Goal: Task Accomplishment & Management: Complete application form

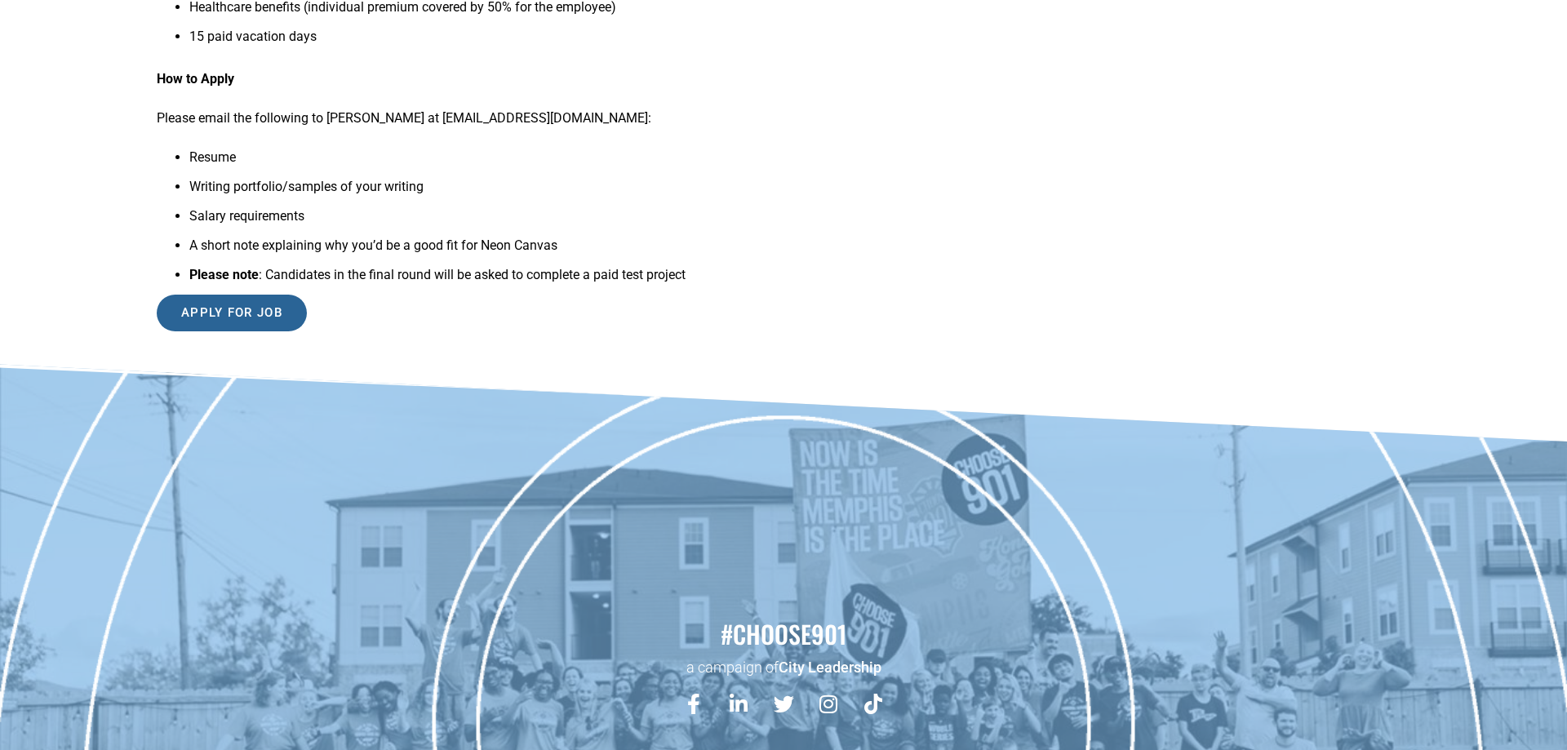
scroll to position [1665, 0]
click at [243, 331] on input "Apply for job" at bounding box center [232, 313] width 150 height 37
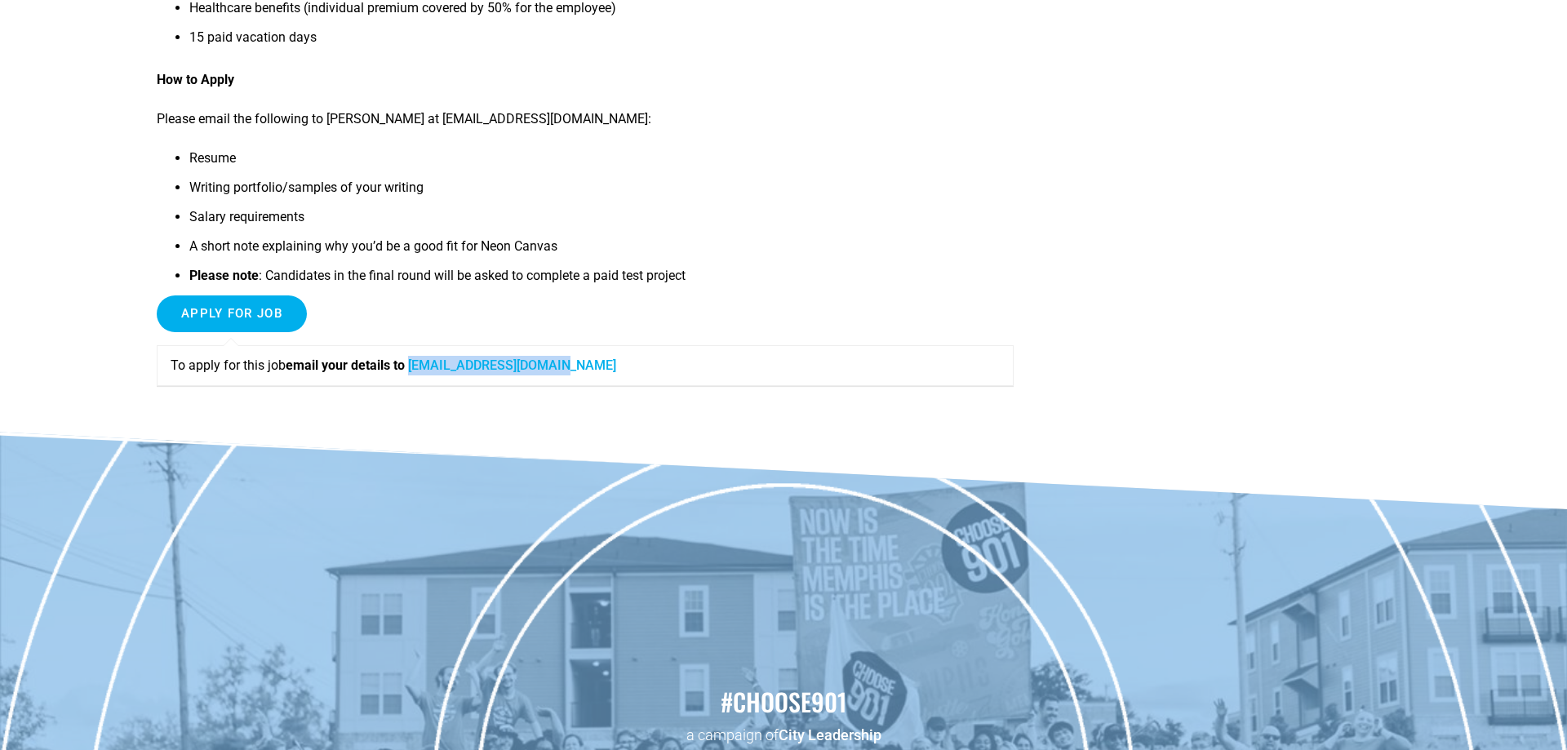
drag, startPoint x: 585, startPoint y: 383, endPoint x: 419, endPoint y: 388, distance: 166.5
click at [419, 375] on p "To apply for this job email your details to robertb@neoncanvas.com" at bounding box center [585, 366] width 829 height 20
copy link "robertb@neoncanvas.com"
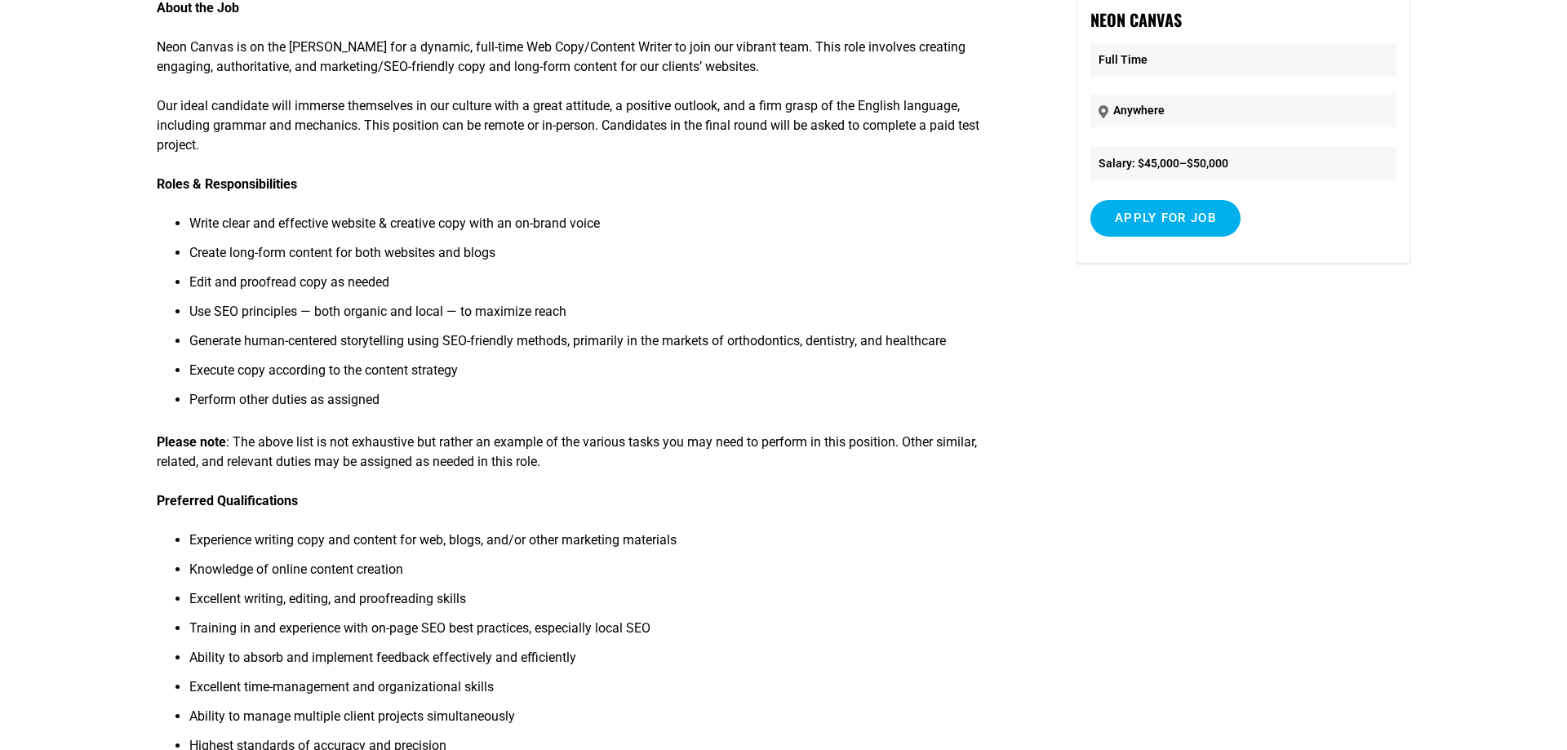
scroll to position [0, 0]
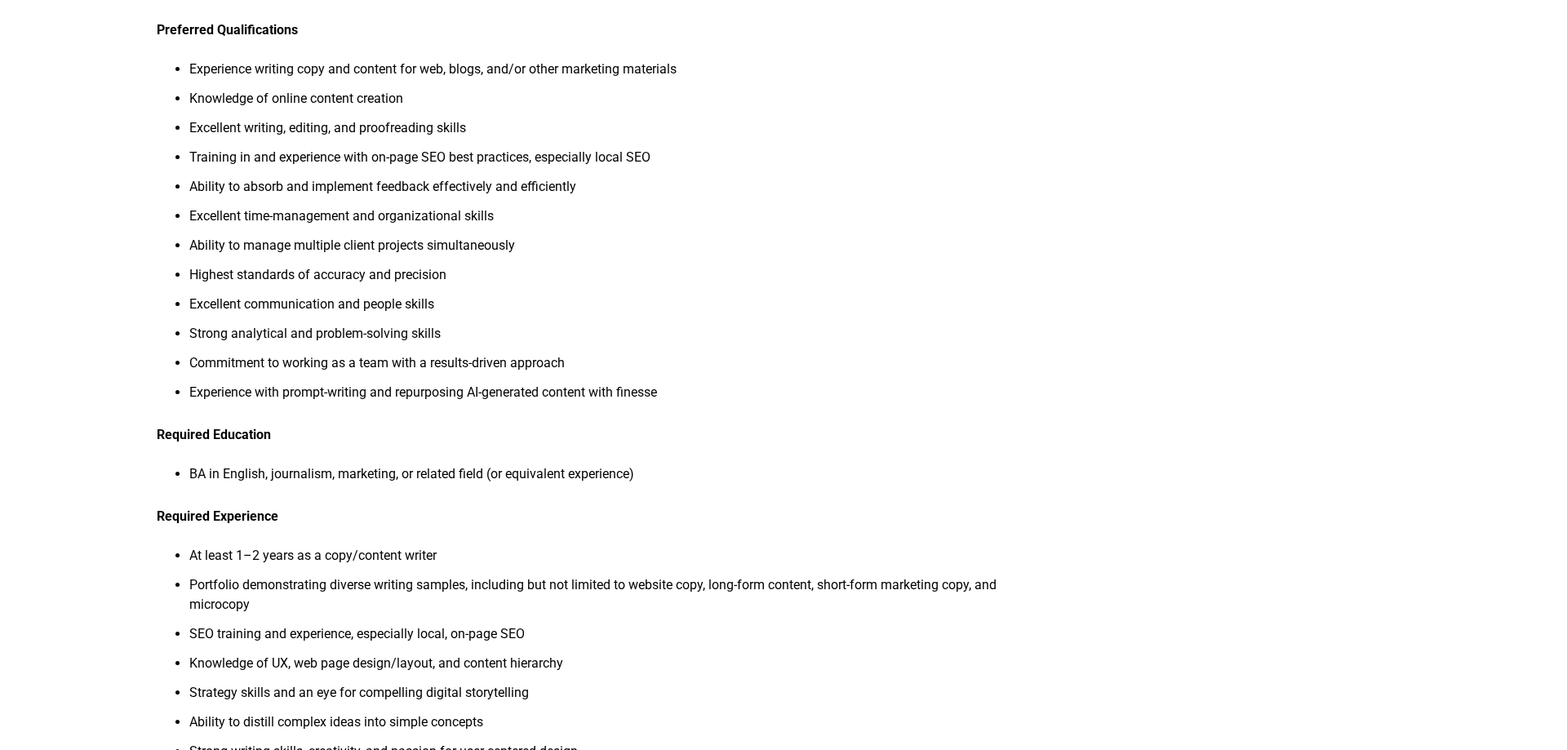
drag, startPoint x: 157, startPoint y: 238, endPoint x: 669, endPoint y: 484, distance: 568.2
click at [669, 484] on div "About the Job Neon Canvas is on the hunt for a dynamic, full-time Web Copy/Cont…" at bounding box center [585, 464] width 857 height 1899
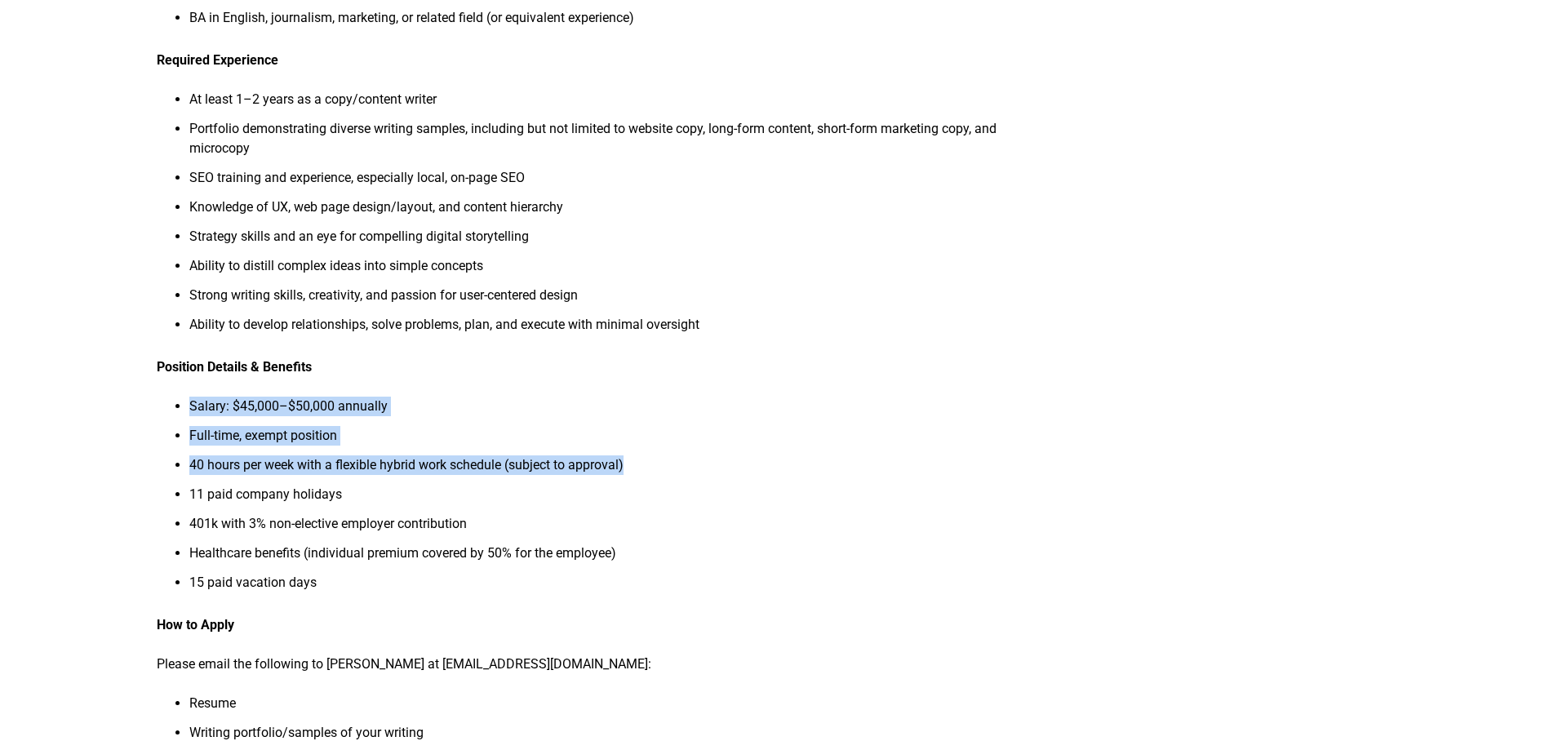
click at [667, 485] on div "About the Job Neon Canvas is on the hunt for a dynamic, full-time Web Copy/Cont…" at bounding box center [585, 7] width 857 height 1899
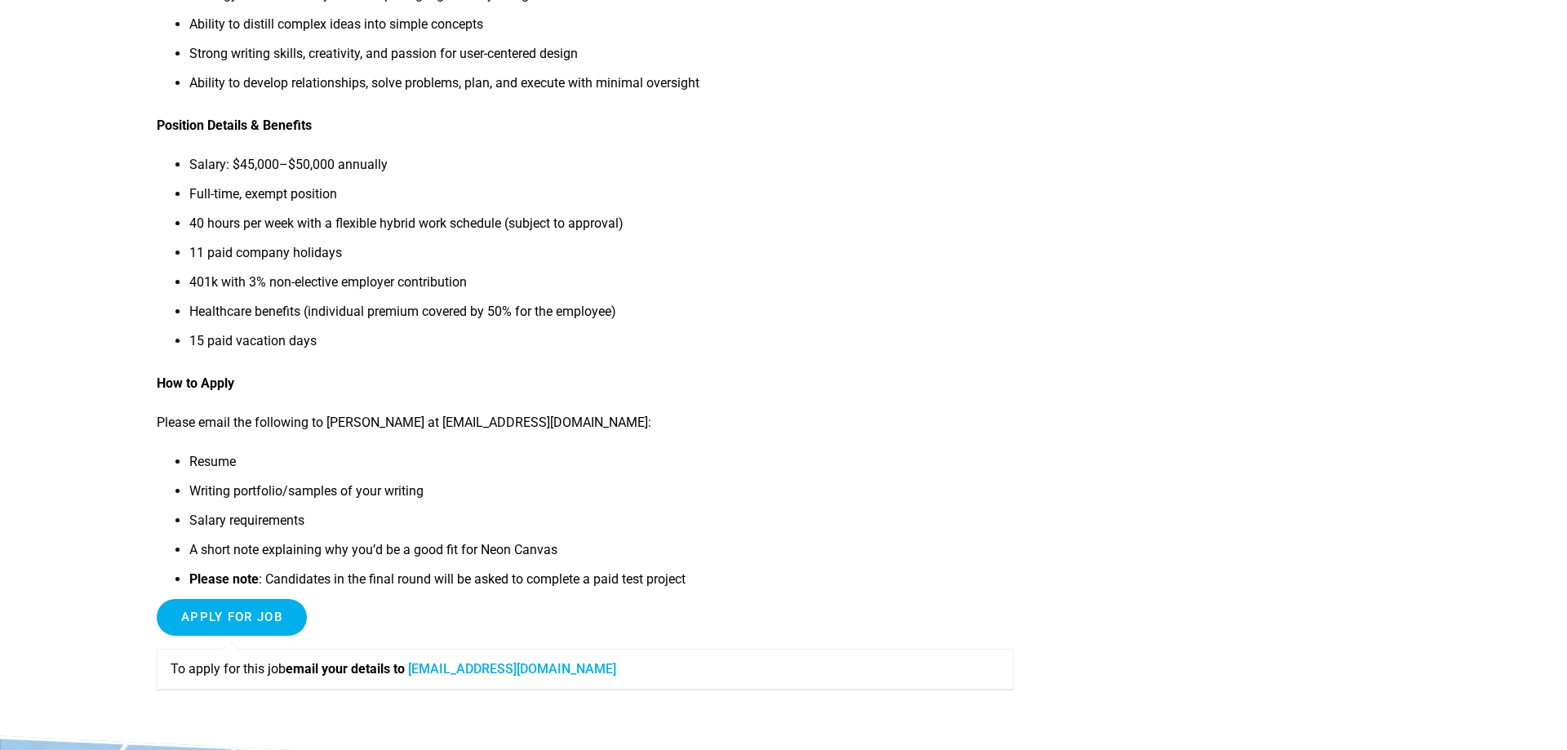
click at [669, 481] on li "Resume" at bounding box center [601, 466] width 824 height 29
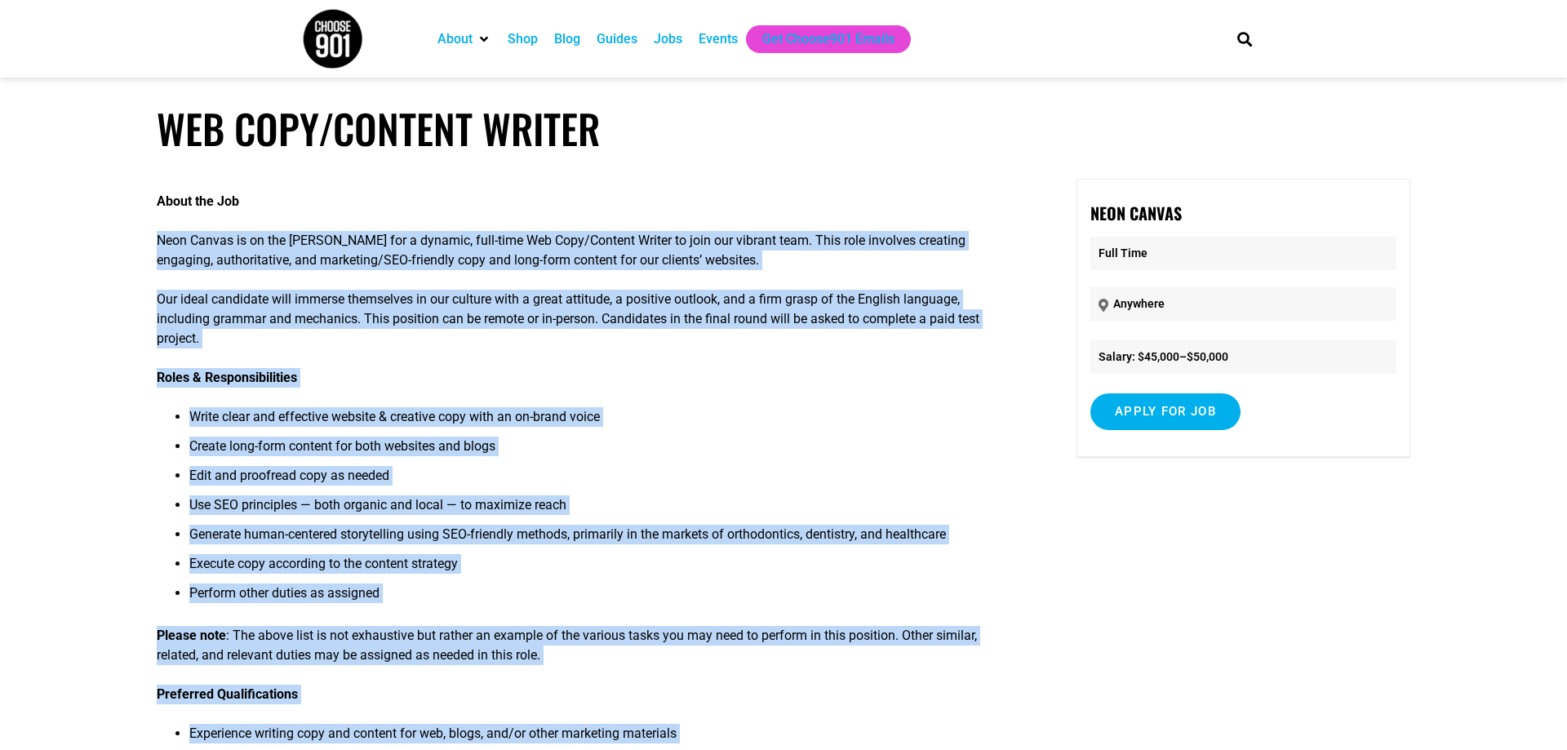
drag, startPoint x: 703, startPoint y: 592, endPoint x: 152, endPoint y: 242, distance: 653.7
copy div "Neon Canvas is on the hunt for a dynamic, full-time Web Copy/Content Writer to …"
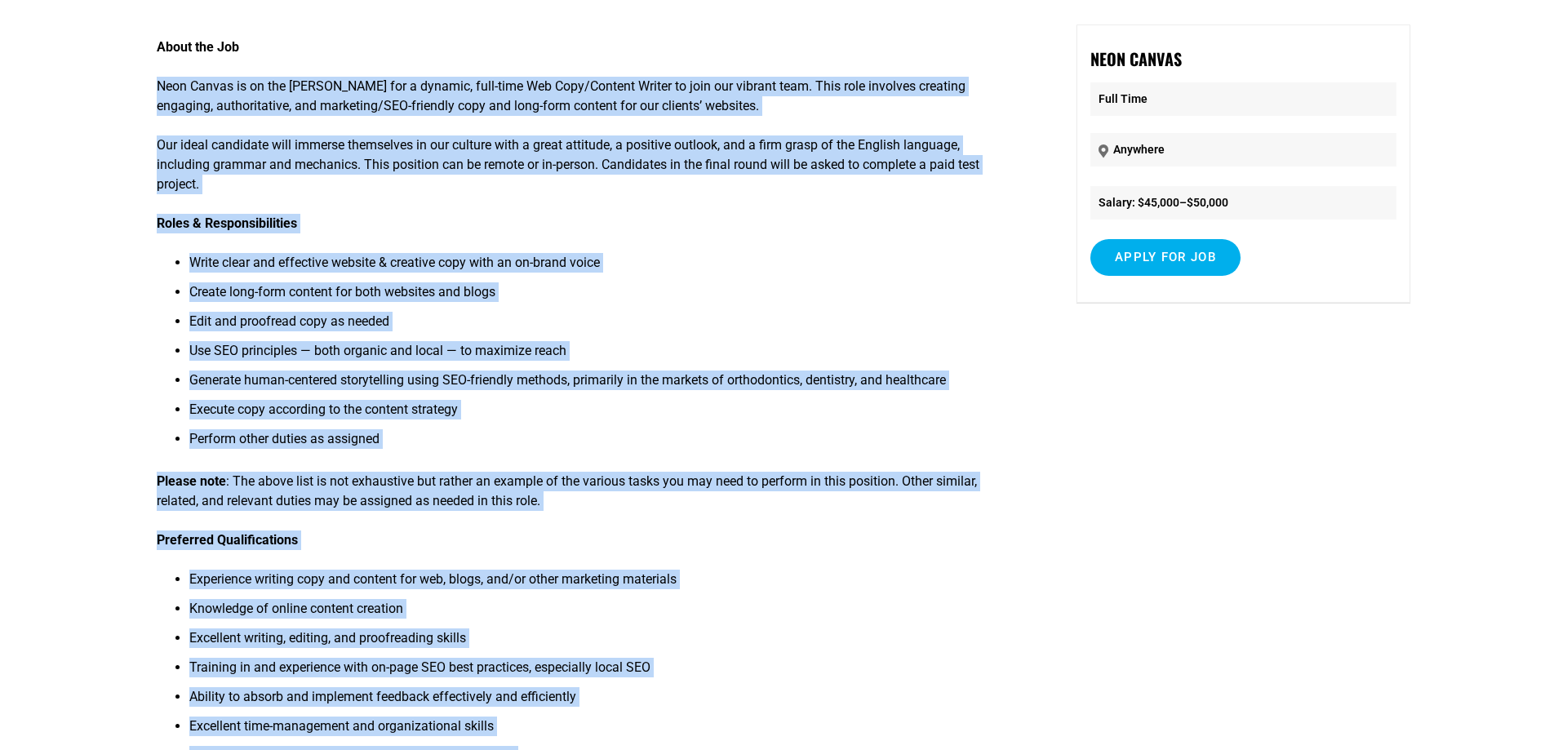
click at [679, 511] on p "Please note : The above list is not exhaustive but rather an example of the var…" at bounding box center [585, 491] width 857 height 39
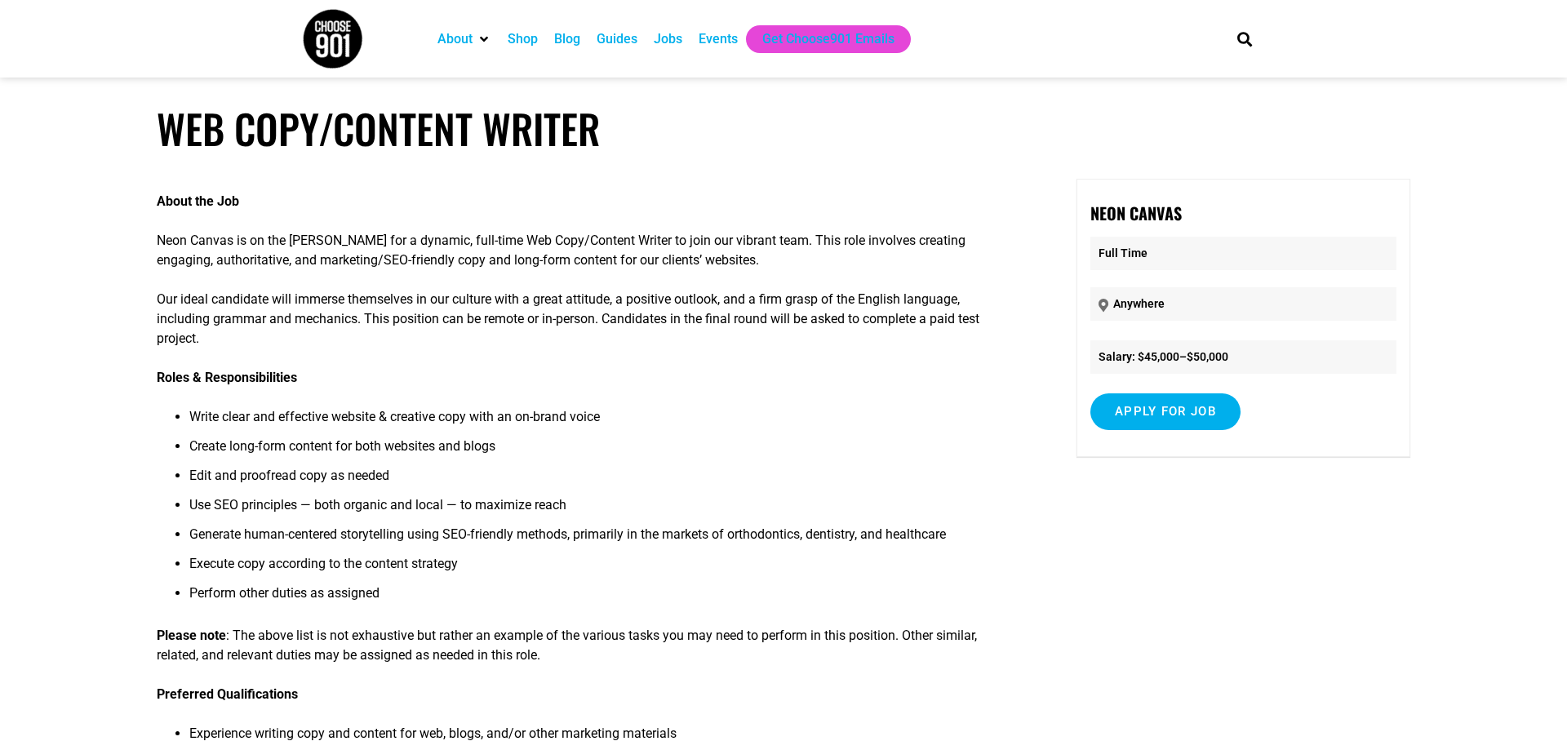
click at [663, 36] on div "Jobs" at bounding box center [668, 39] width 29 height 20
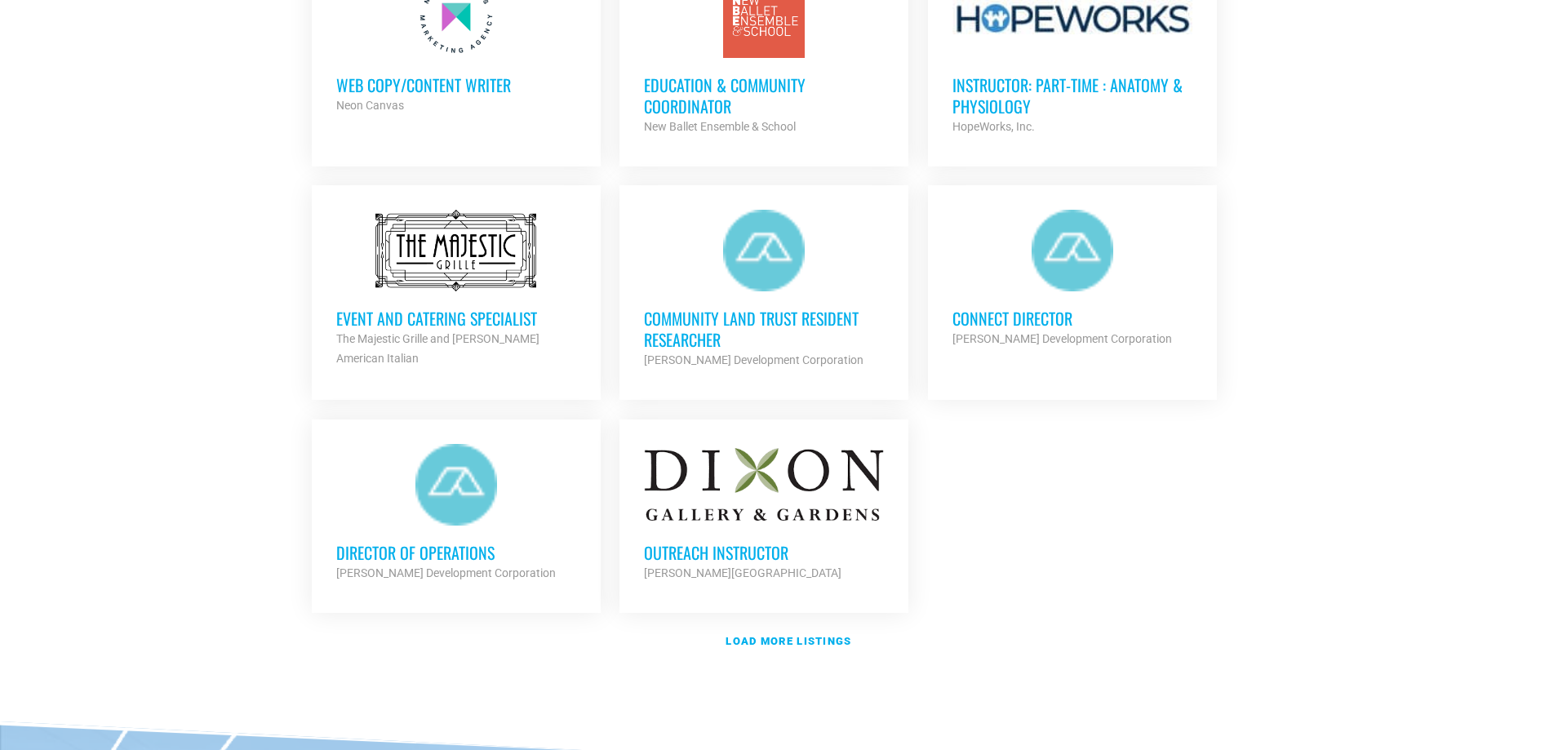
scroll to position [1745, 0]
